Goal: Communication & Community: Ask a question

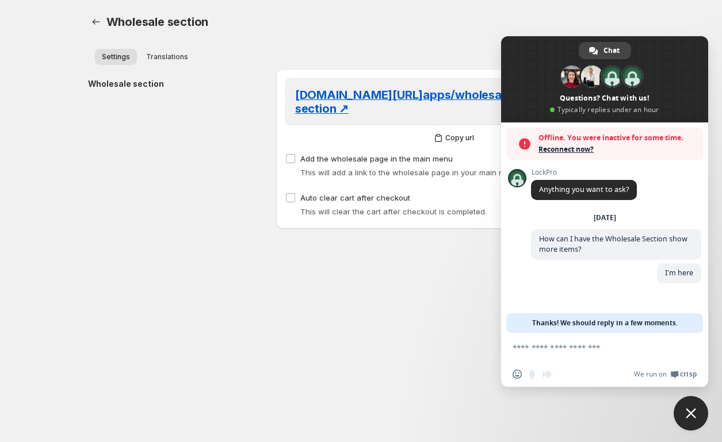
click at [577, 151] on span "Reconnect now?" at bounding box center [617, 149] width 159 height 11
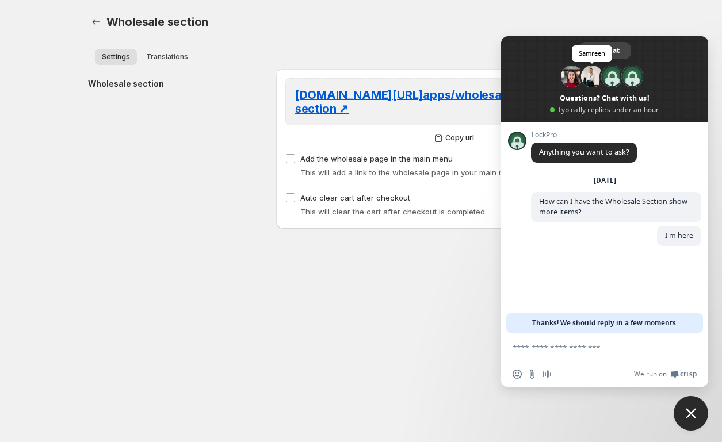
click at [587, 80] on span at bounding box center [592, 77] width 22 height 22
click at [573, 80] on span at bounding box center [572, 77] width 22 height 22
click at [585, 350] on textarea "Compose your message..." at bounding box center [591, 348] width 159 height 10
click at [594, 77] on span at bounding box center [592, 77] width 22 height 22
click at [615, 346] on textarea "Compose your message..." at bounding box center [591, 348] width 159 height 10
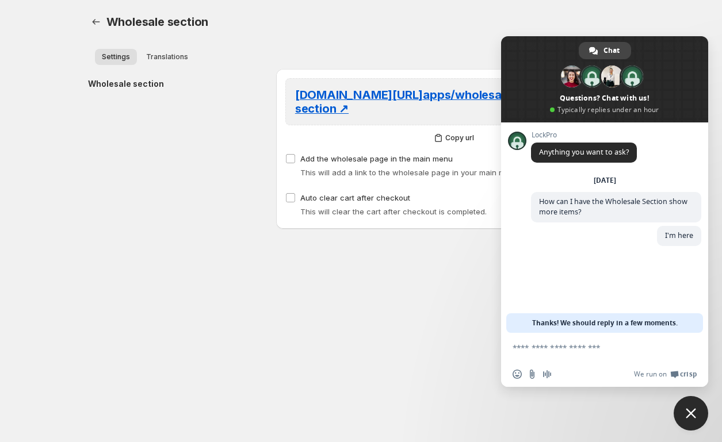
click at [609, 350] on textarea "Compose your message..." at bounding box center [591, 348] width 159 height 10
click at [600, 51] on div "Chat" at bounding box center [604, 50] width 52 height 17
click at [592, 343] on textarea "Compose your message..." at bounding box center [591, 348] width 159 height 10
type textarea "*"
type textarea "**********"
